Goal: Information Seeking & Learning: Learn about a topic

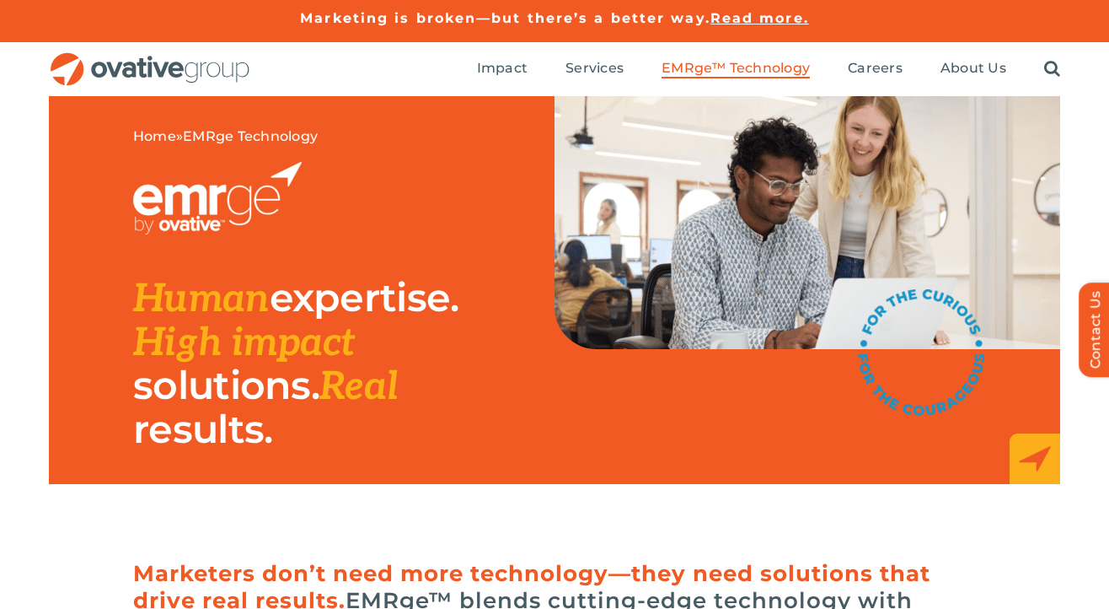
click at [483, 489] on div "Home » EMRge Technology Human expertise. High impact solutions. Real results." at bounding box center [554, 323] width 1109 height 455
click at [421, 546] on div "Home » EMRge Technology Human expertise. High impact solutions. Real results." at bounding box center [554, 323] width 1109 height 455
click at [182, 60] on img "OG_Full_horizontal_RGB" at bounding box center [150, 69] width 202 height 35
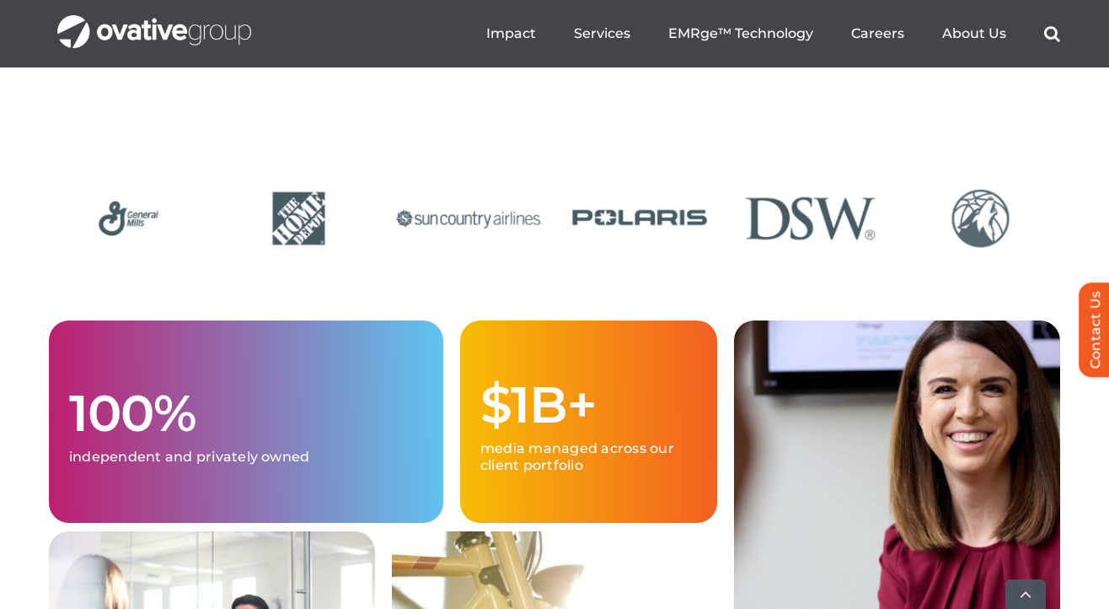
scroll to position [4057, 0]
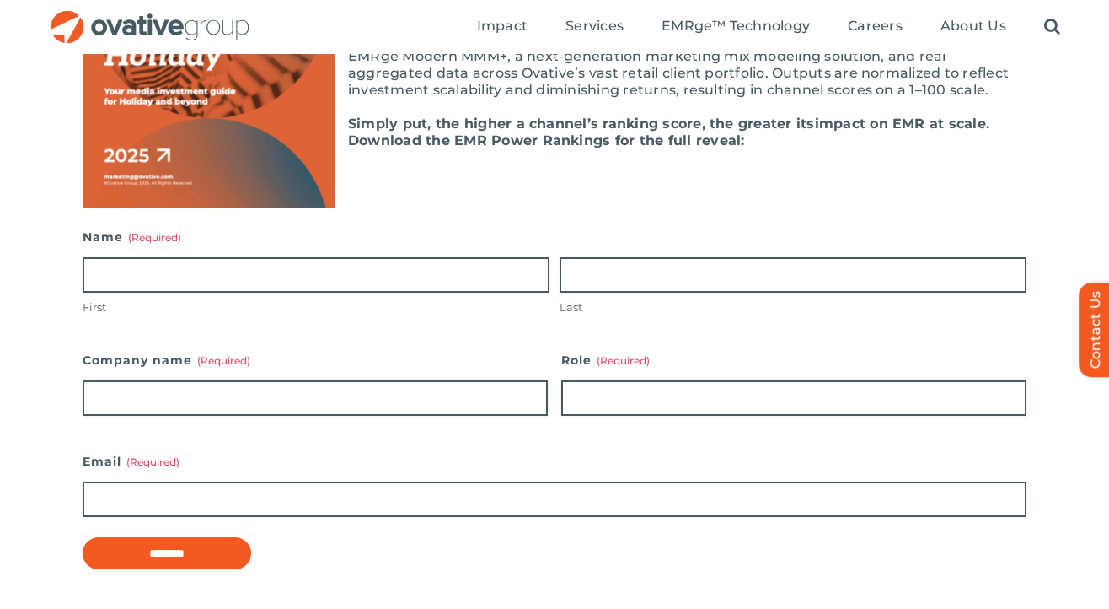
scroll to position [17, 0]
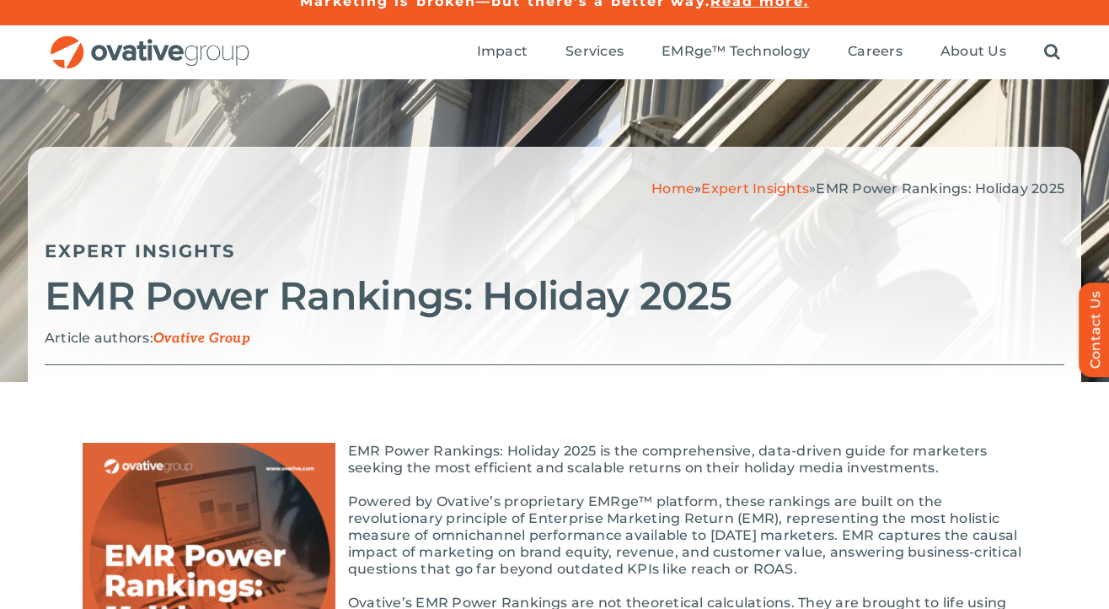
click at [247, 490] on img at bounding box center [209, 607] width 253 height 329
click at [246, 490] on img at bounding box center [209, 607] width 253 height 329
